Goal: Transaction & Acquisition: Obtain resource

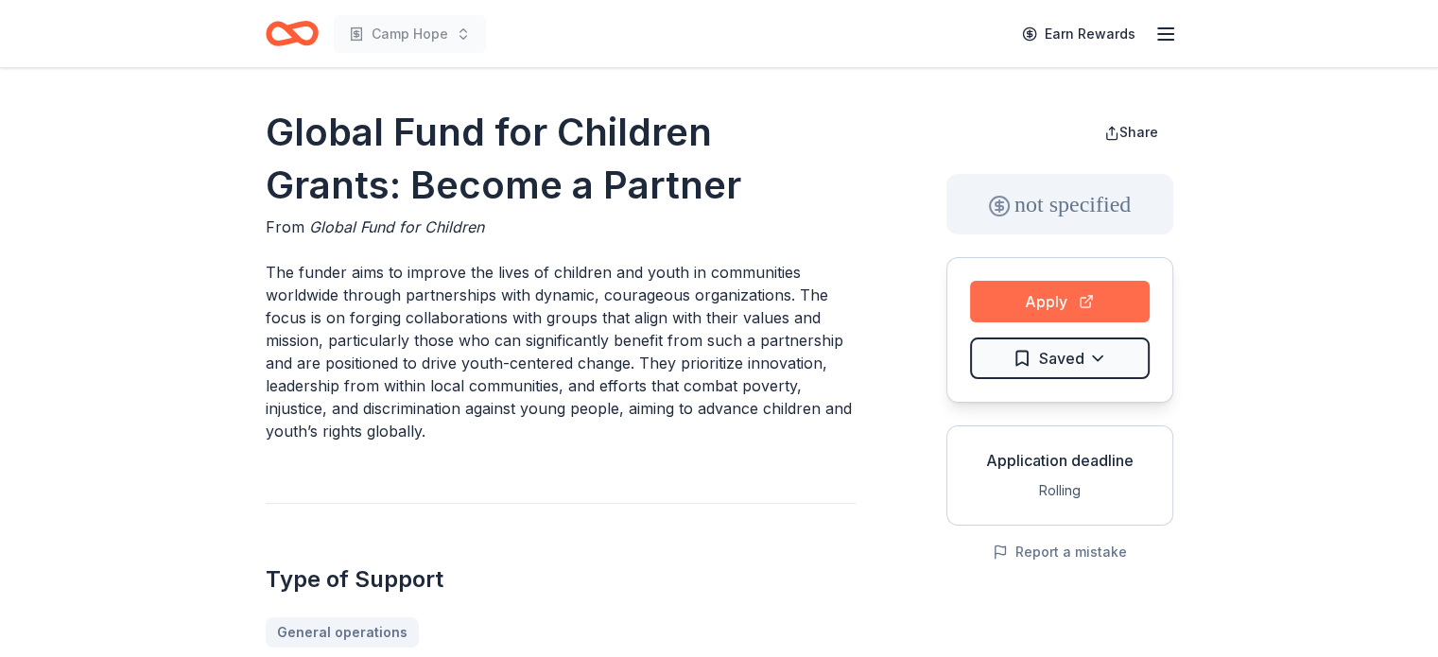
click at [1059, 303] on button "Apply" at bounding box center [1060, 302] width 180 height 42
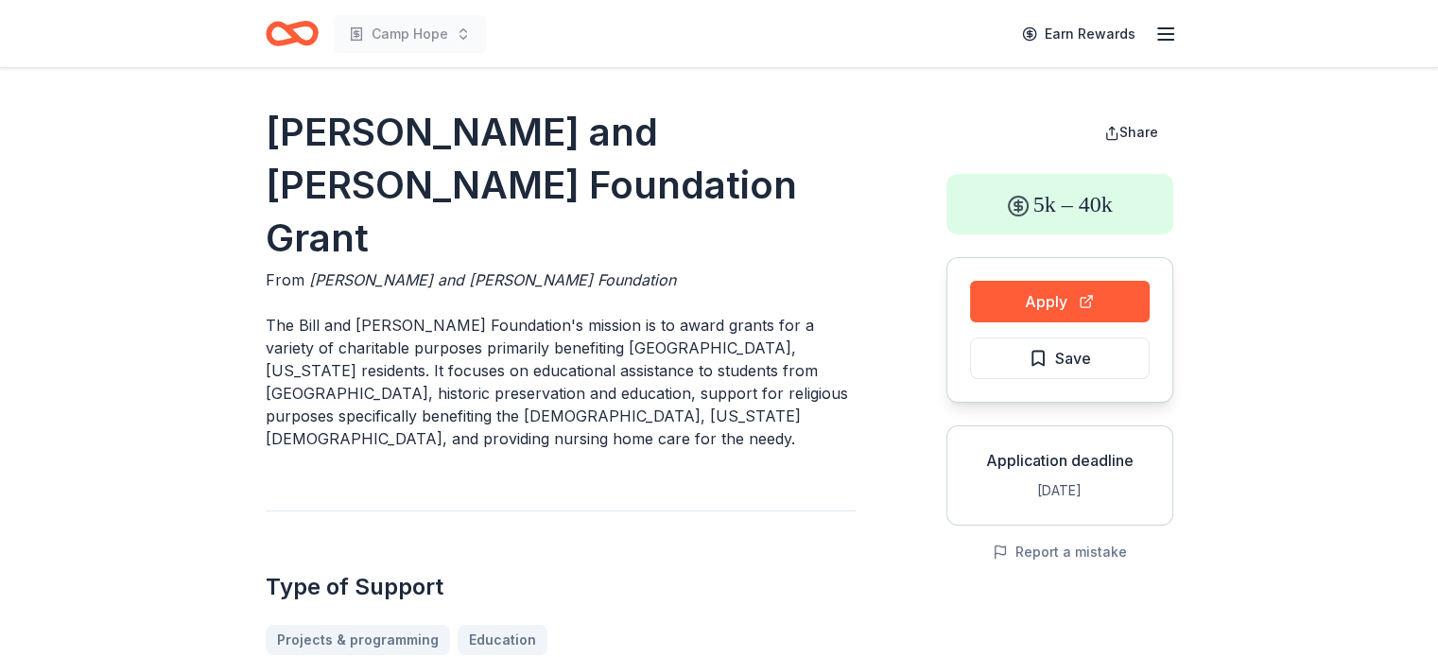
click at [312, 33] on icon "Home" at bounding box center [299, 33] width 29 height 19
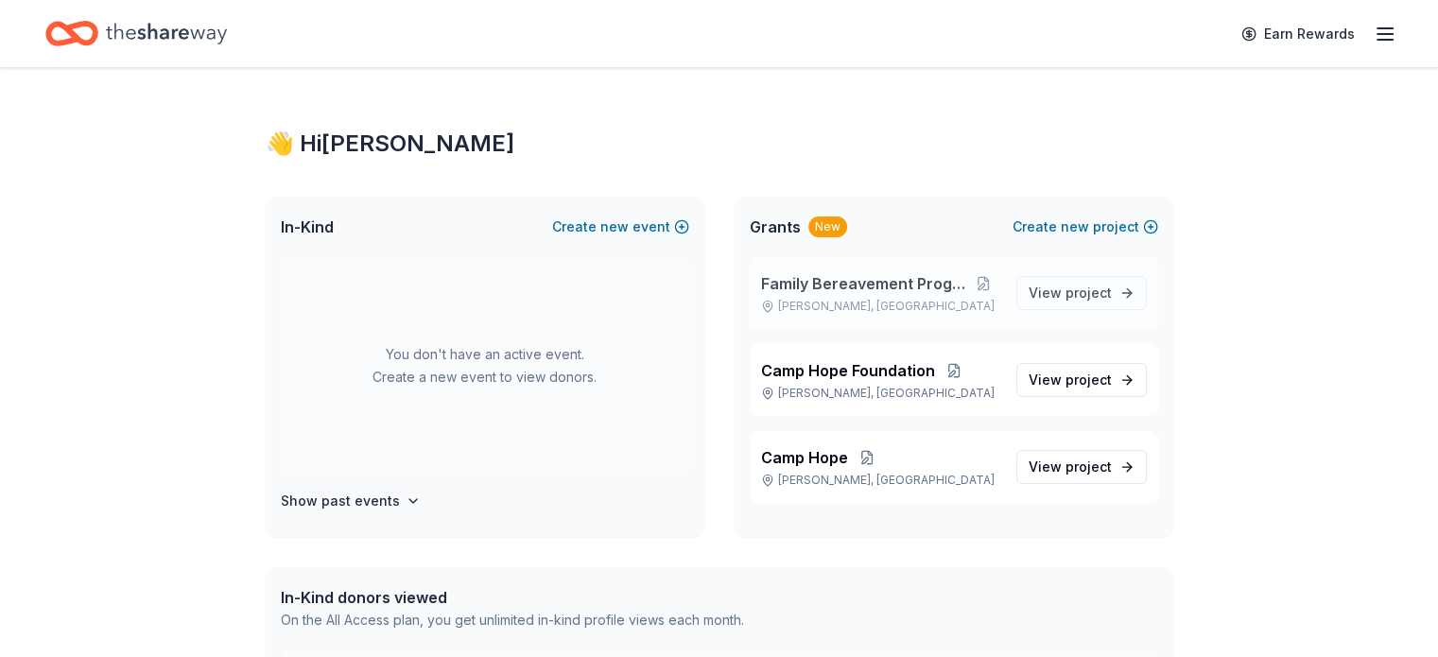
click at [871, 288] on span "Family Bereavement Program" at bounding box center [863, 283] width 205 height 23
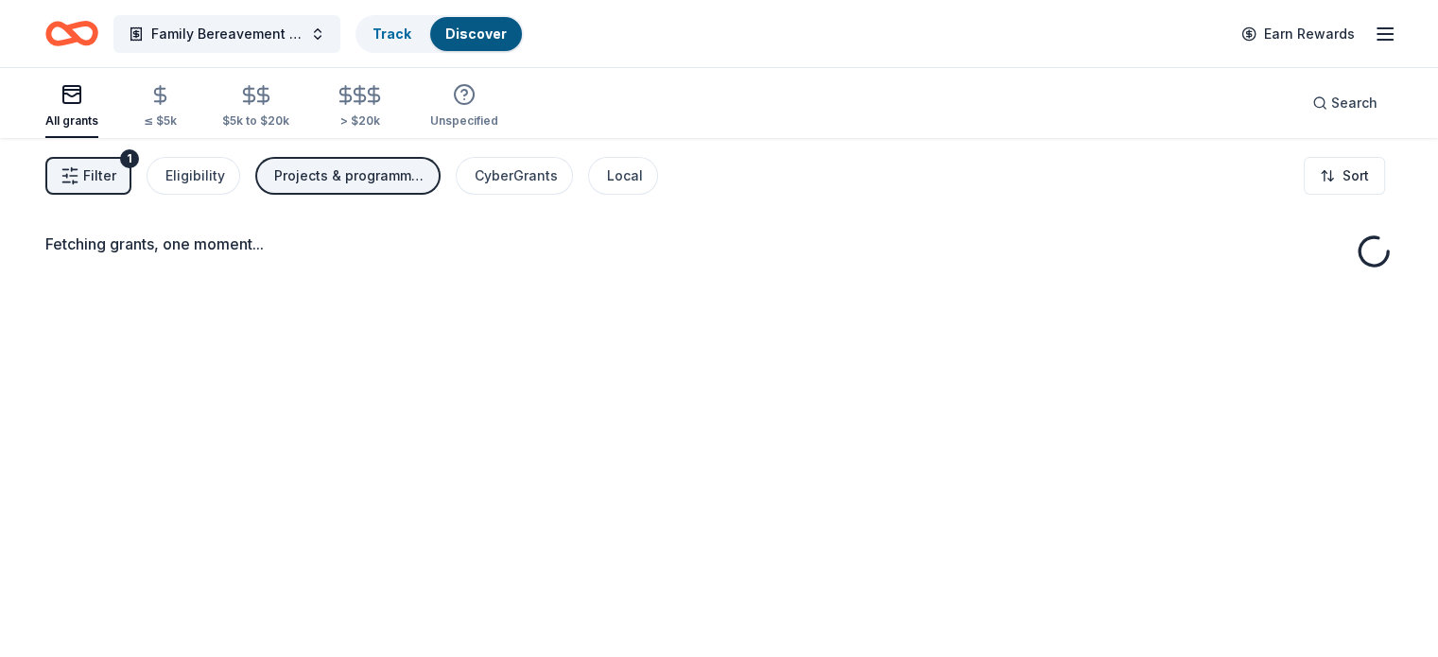
click at [1061, 295] on div "Fetching grants, one moment..." at bounding box center [719, 466] width 1438 height 657
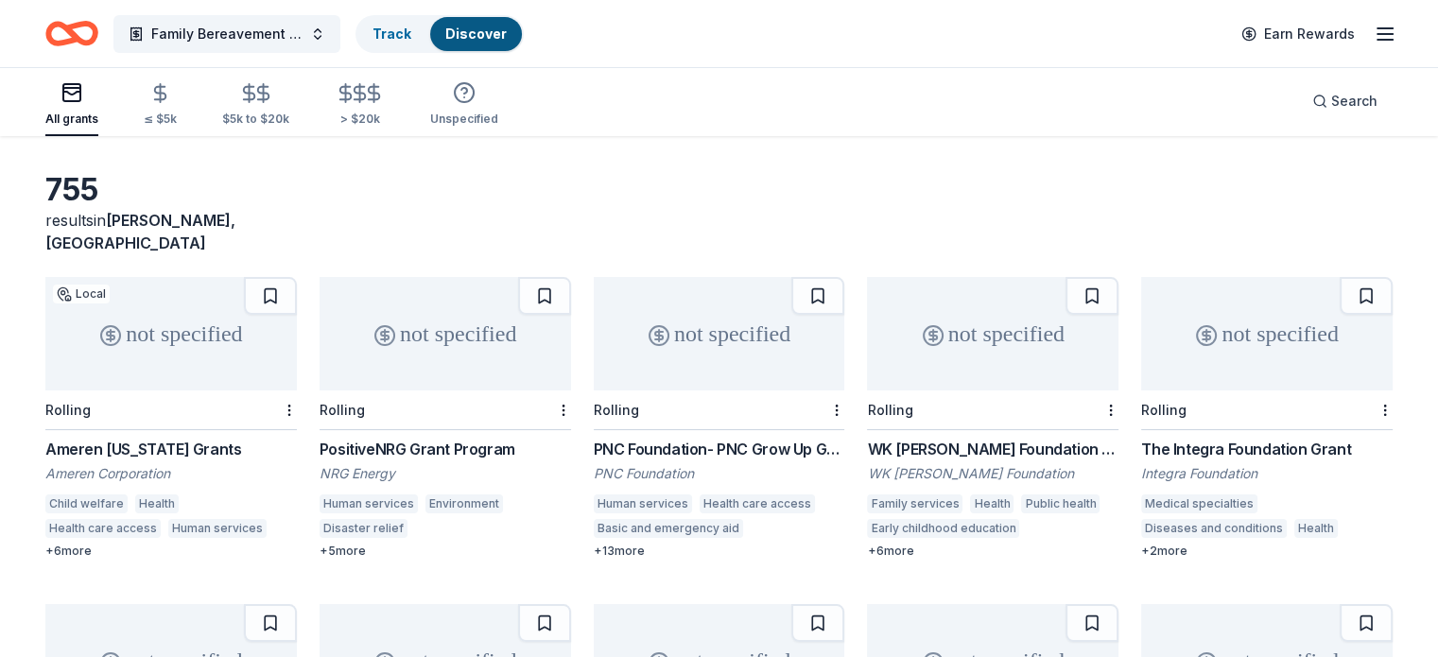
scroll to position [95, 0]
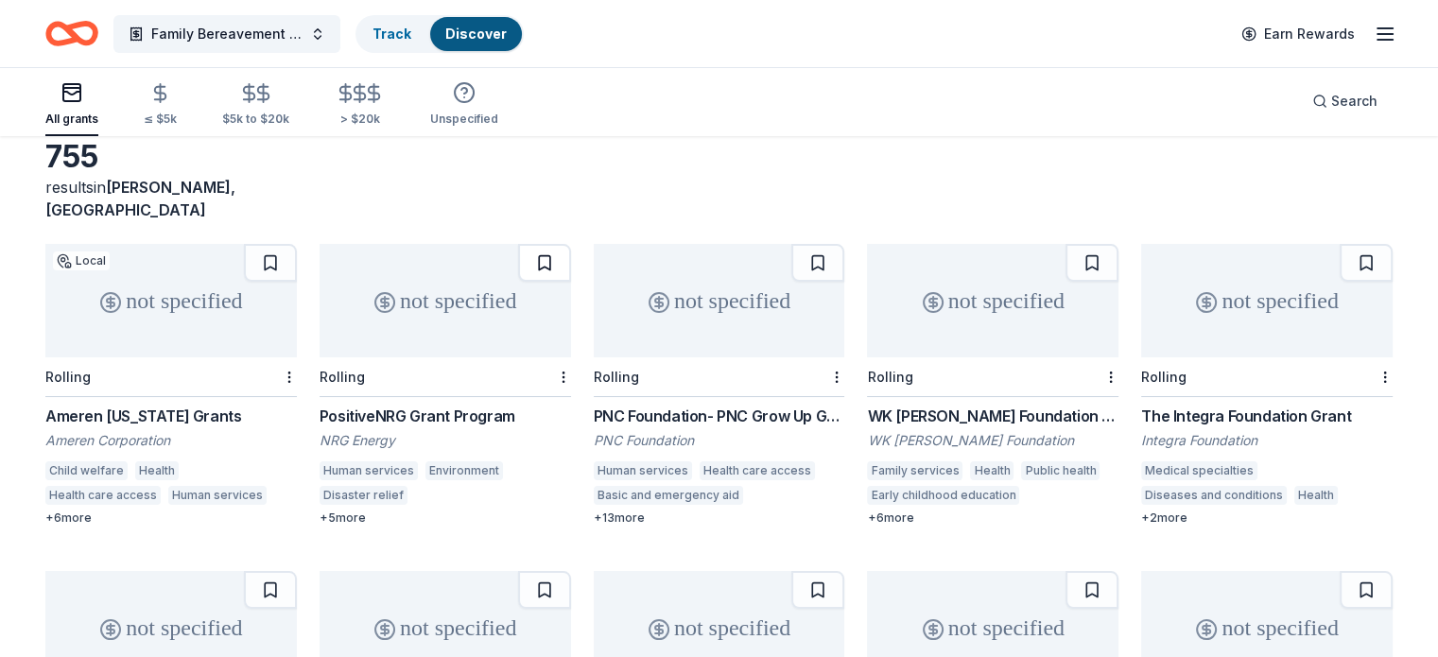
click at [559, 246] on button at bounding box center [544, 263] width 53 height 38
click at [560, 245] on button at bounding box center [546, 263] width 49 height 38
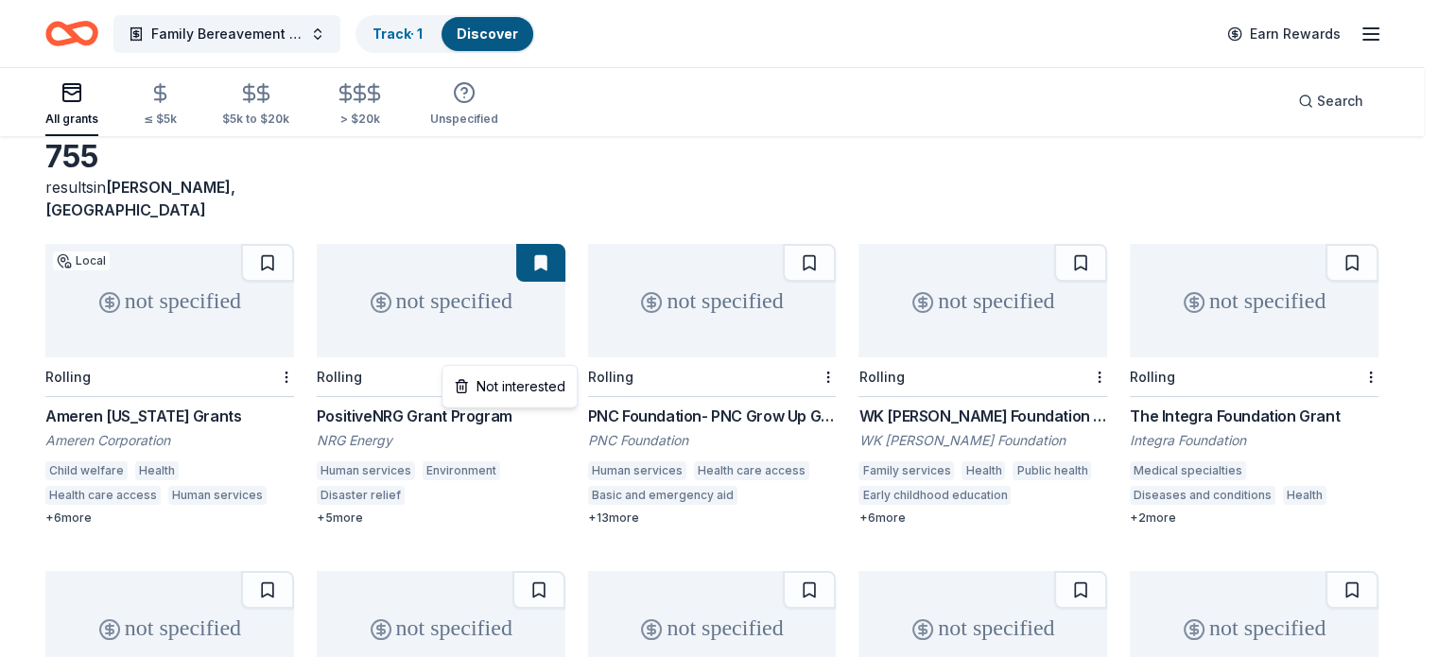
click at [572, 357] on html "Family Bereavement Program Track · 1 Discover Earn Rewards All grants ≤ $5k $5k…" at bounding box center [719, 233] width 1438 height 657
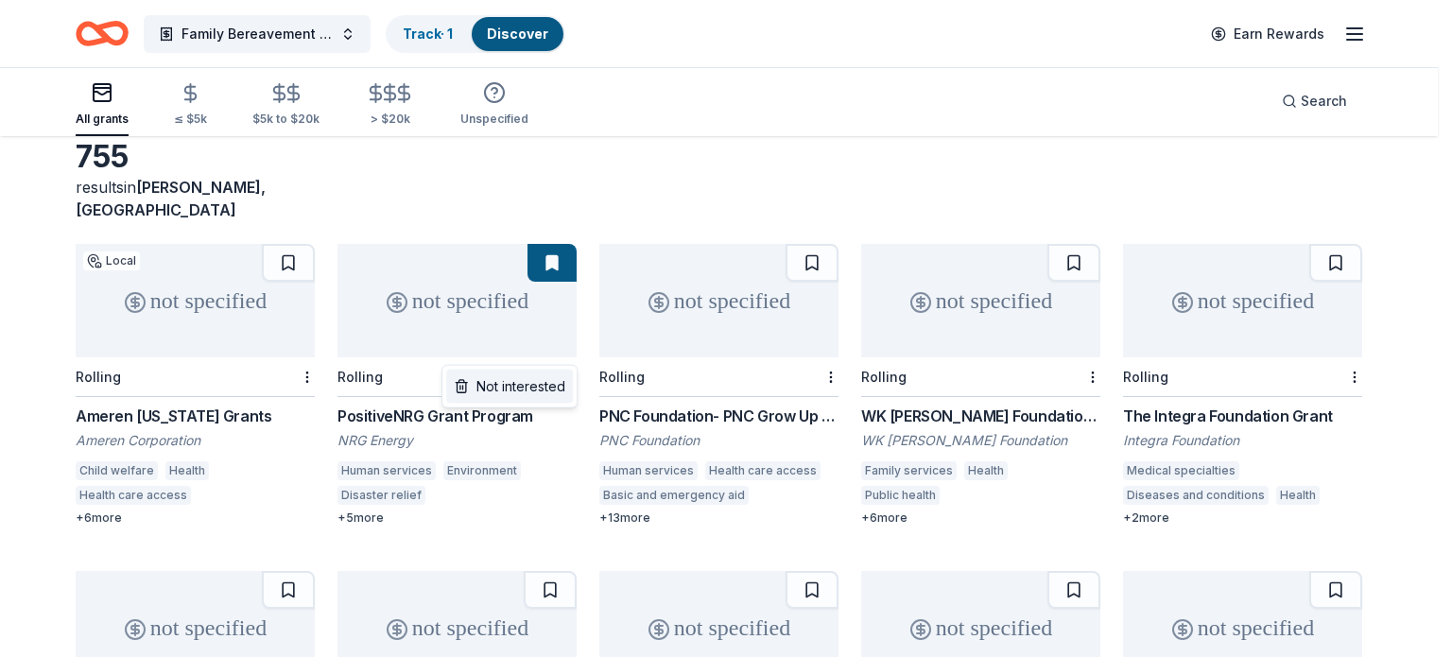
click at [547, 398] on div "Not interested" at bounding box center [509, 387] width 127 height 34
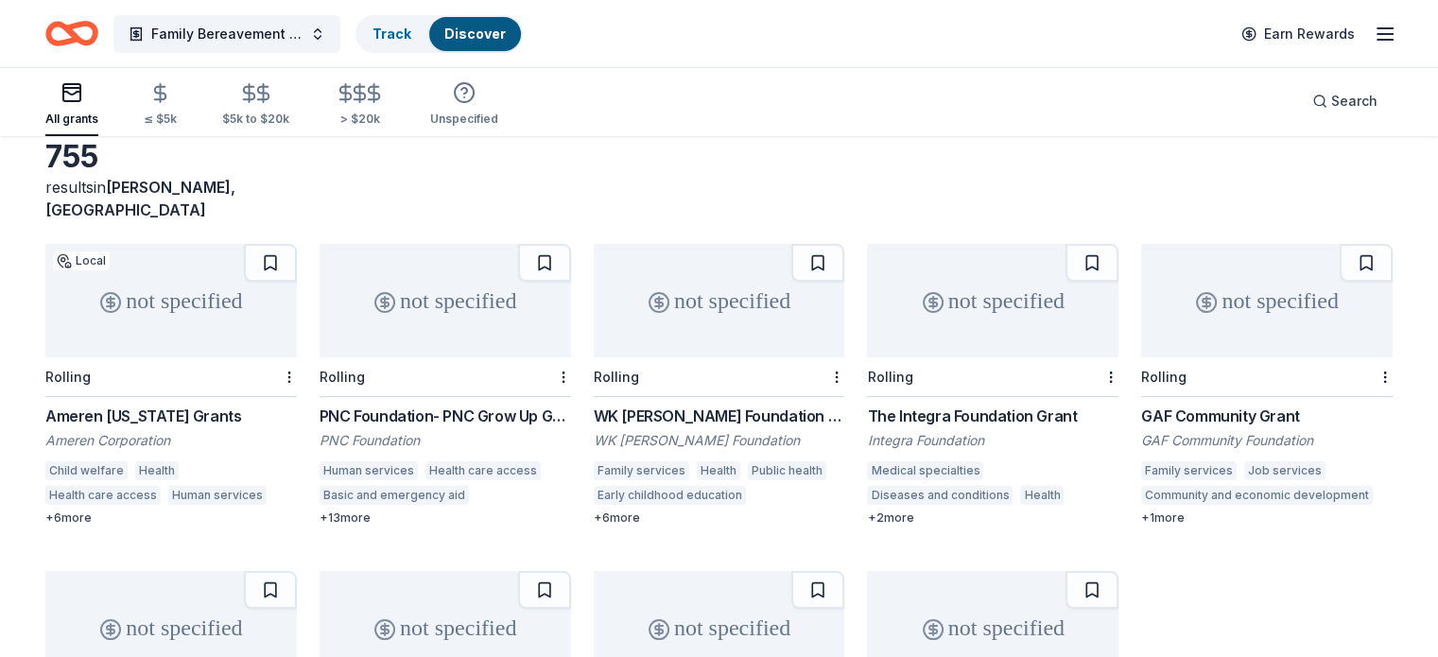
click at [484, 405] on div "PNC Foundation- PNC Grow Up Great PNC Foundation Human services Health care acc…" at bounding box center [444, 465] width 251 height 121
click at [832, 354] on html "Family Bereavement Program Track Discover Earn Rewards All grants ≤ $5k $5k to …" at bounding box center [719, 233] width 1438 height 657
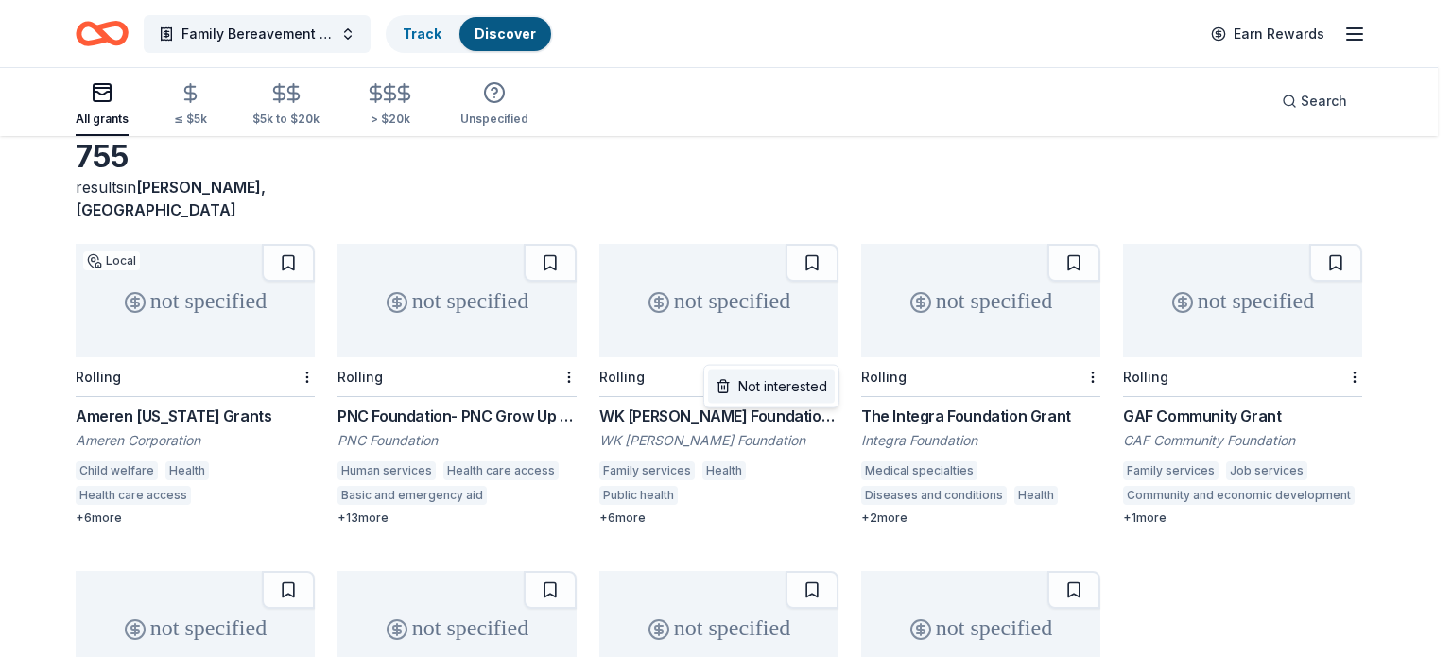
click at [801, 388] on div "Not interested" at bounding box center [771, 387] width 127 height 34
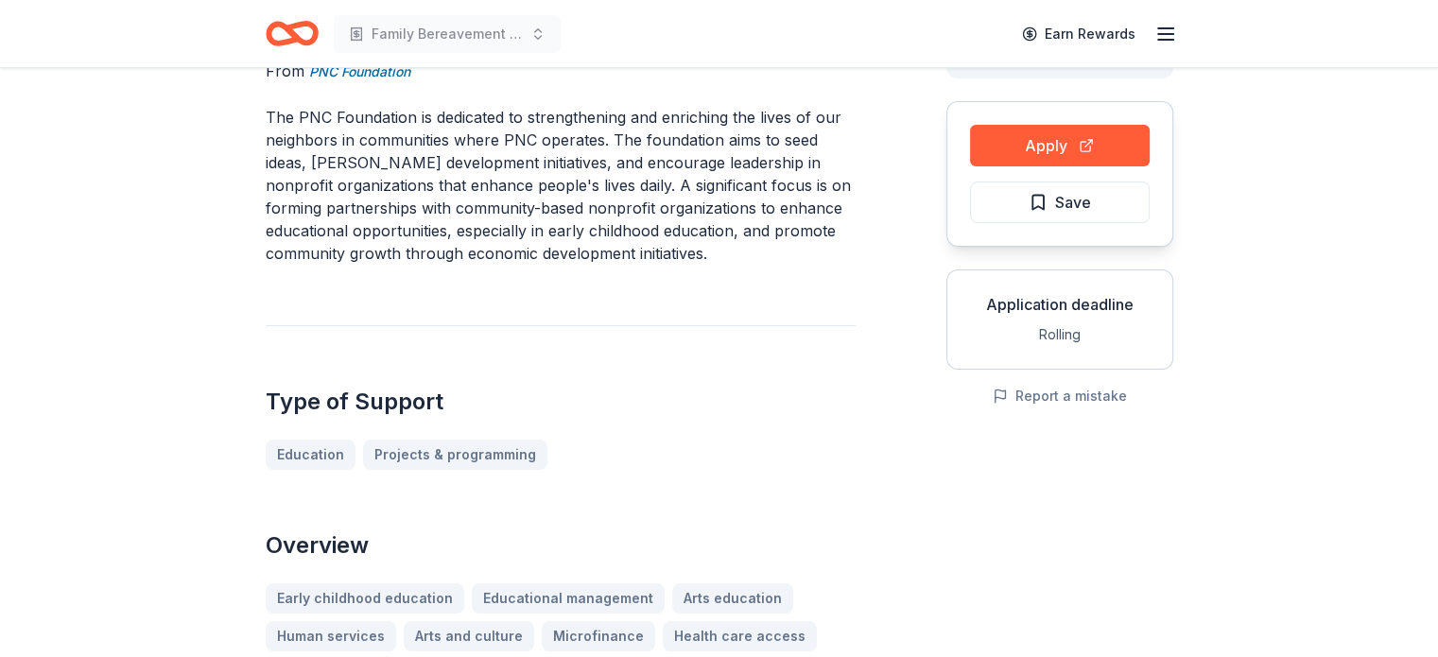
scroll to position [189, 0]
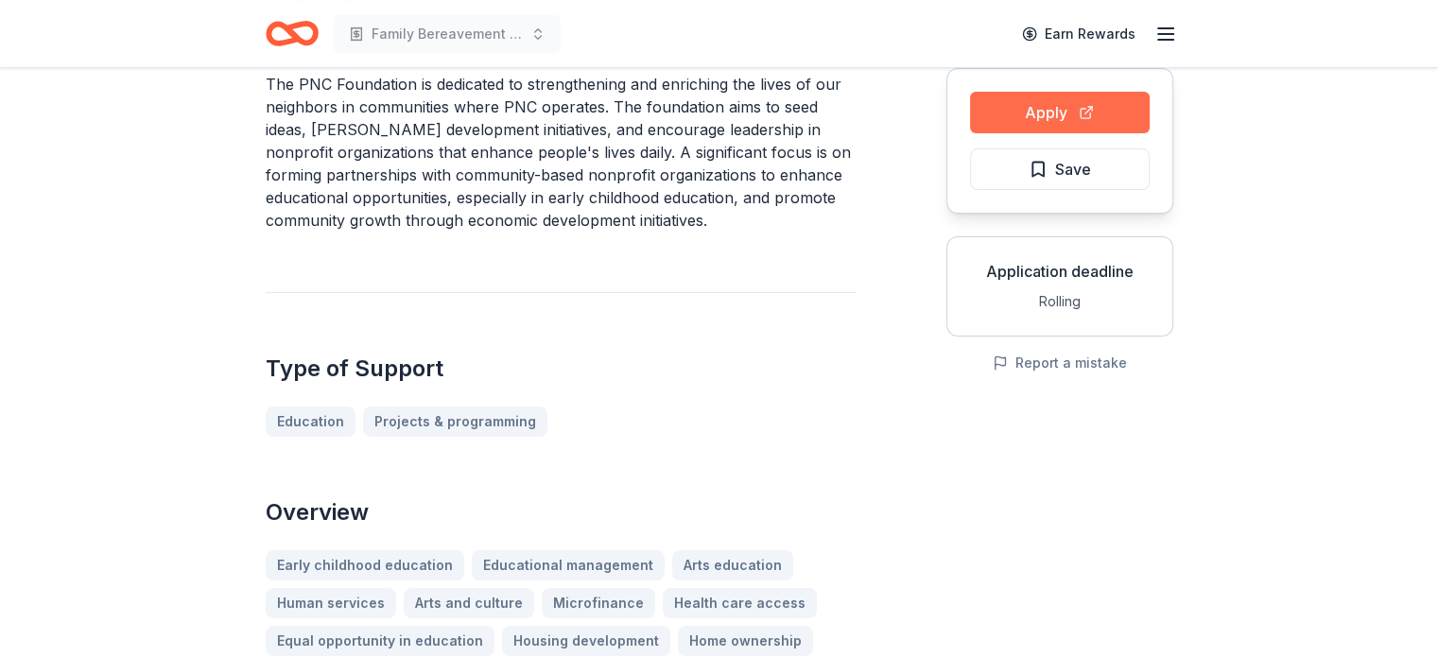
click at [1044, 116] on button "Apply" at bounding box center [1060, 113] width 180 height 42
